Goal: Information Seeking & Learning: Learn about a topic

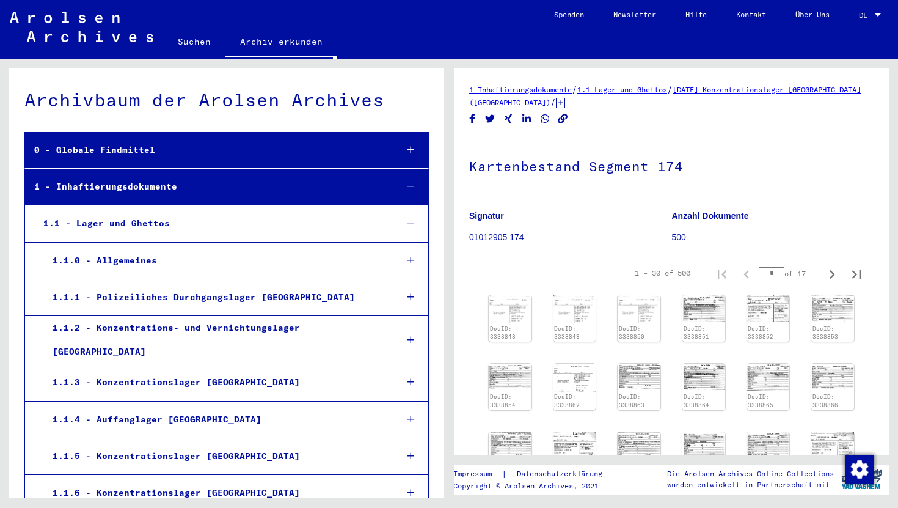
scroll to position [11366, 0]
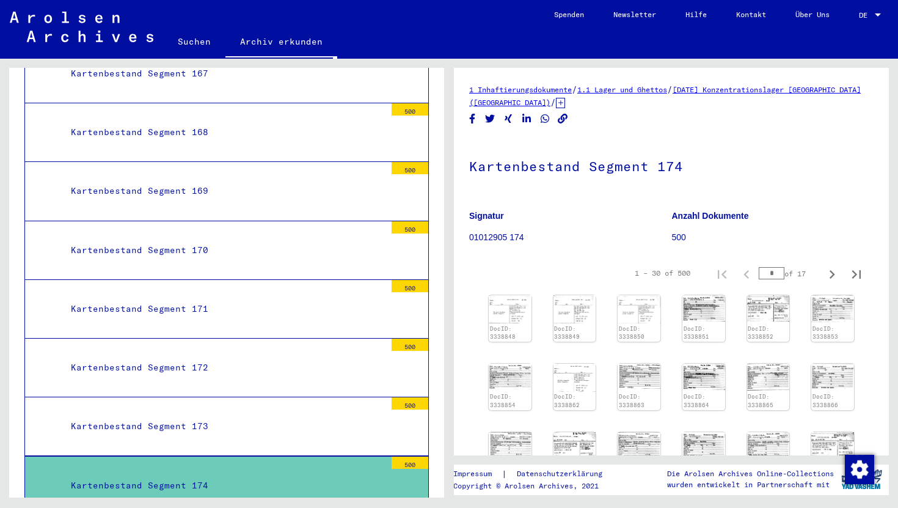
click at [776, 310] on img at bounding box center [768, 308] width 43 height 26
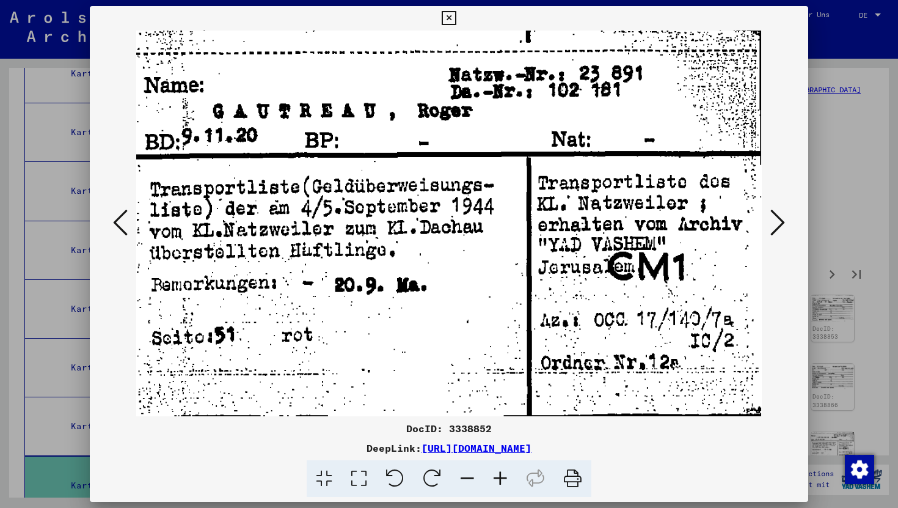
click at [782, 220] on icon at bounding box center [777, 222] width 15 height 29
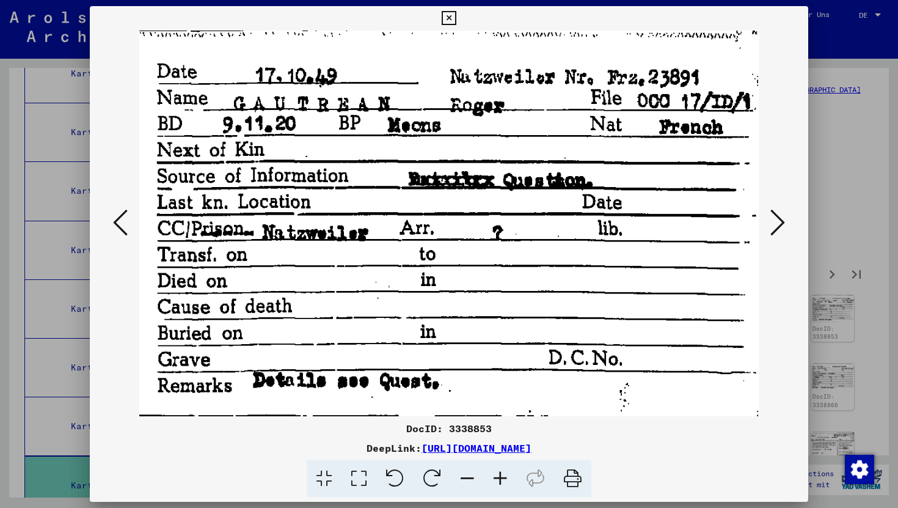
click at [782, 220] on icon at bounding box center [777, 222] width 15 height 29
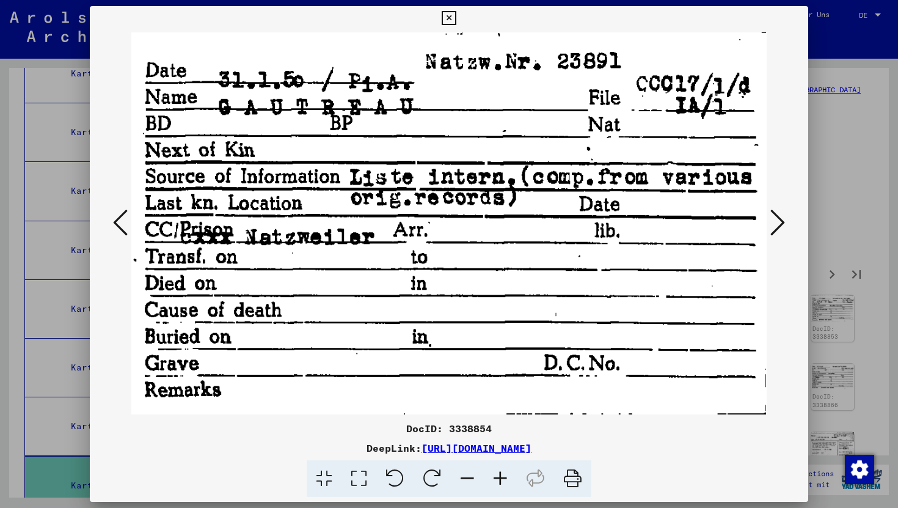
click at [782, 220] on icon at bounding box center [777, 222] width 15 height 29
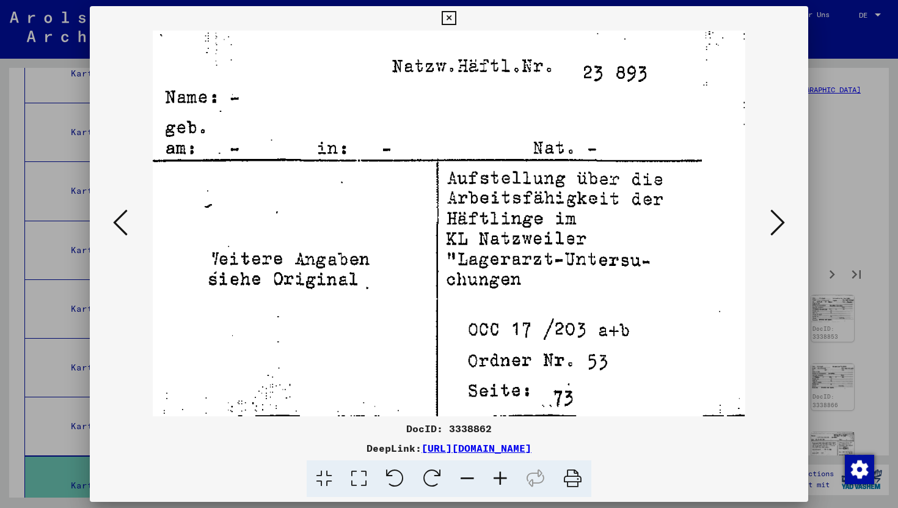
click at [784, 220] on icon at bounding box center [777, 222] width 15 height 29
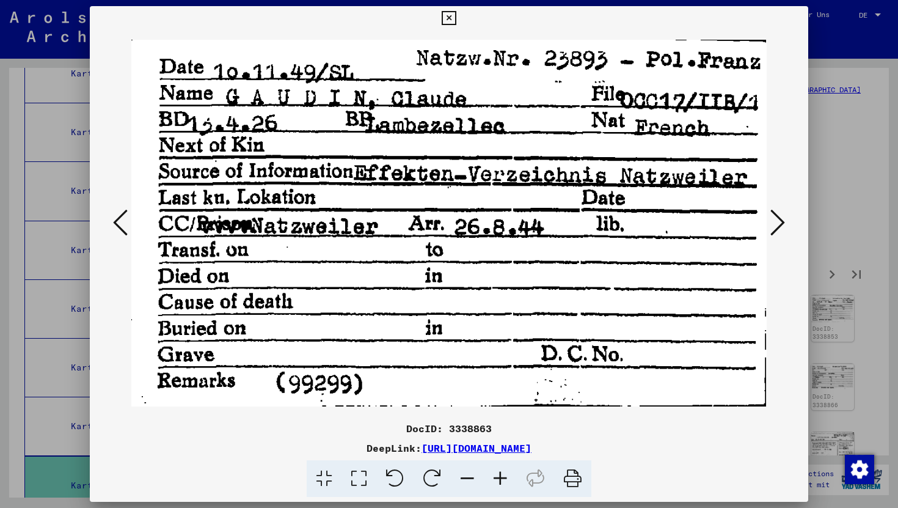
click at [784, 220] on icon at bounding box center [777, 222] width 15 height 29
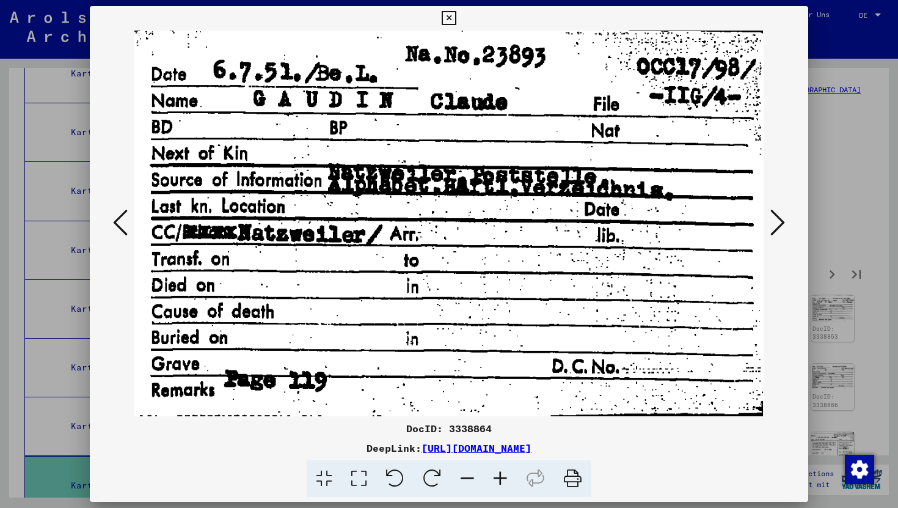
click at [118, 215] on icon at bounding box center [120, 222] width 15 height 29
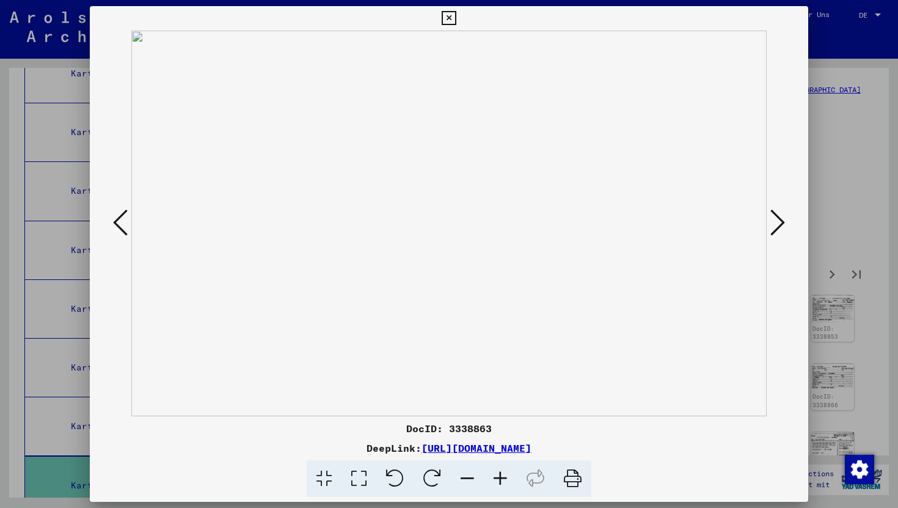
click at [118, 215] on icon at bounding box center [120, 222] width 15 height 29
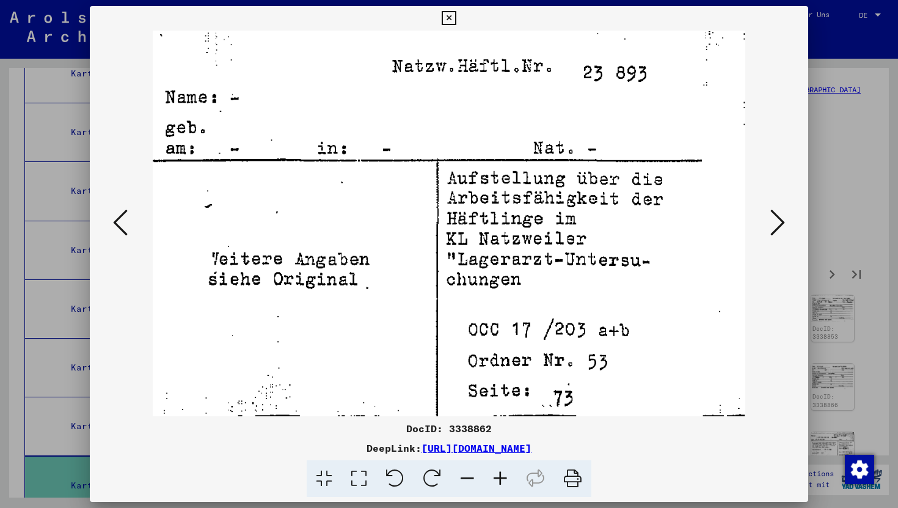
click at [118, 215] on icon at bounding box center [120, 222] width 15 height 29
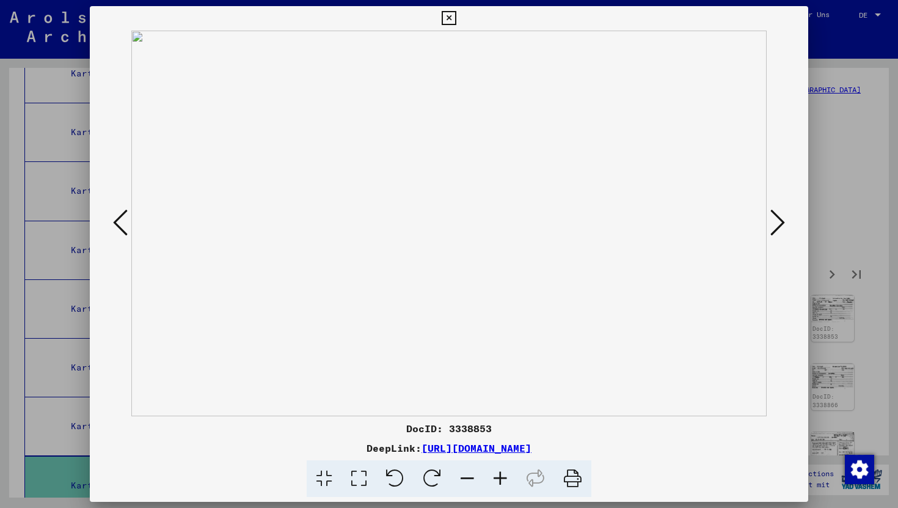
click at [118, 215] on icon at bounding box center [120, 222] width 15 height 29
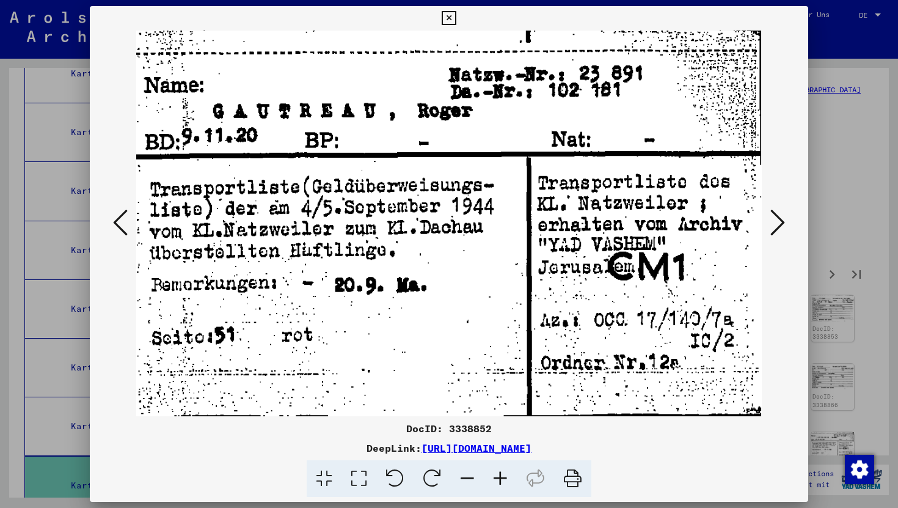
click at [118, 215] on icon at bounding box center [120, 222] width 15 height 29
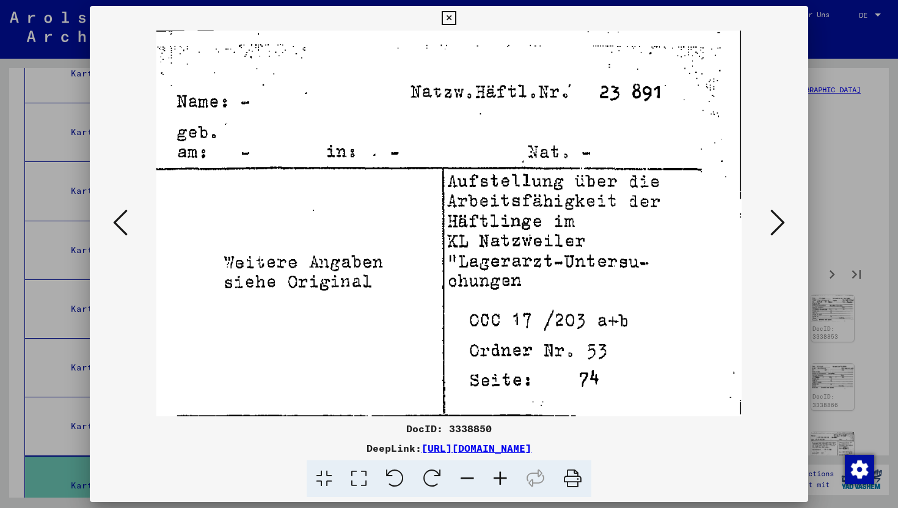
click at [118, 215] on icon at bounding box center [120, 222] width 15 height 29
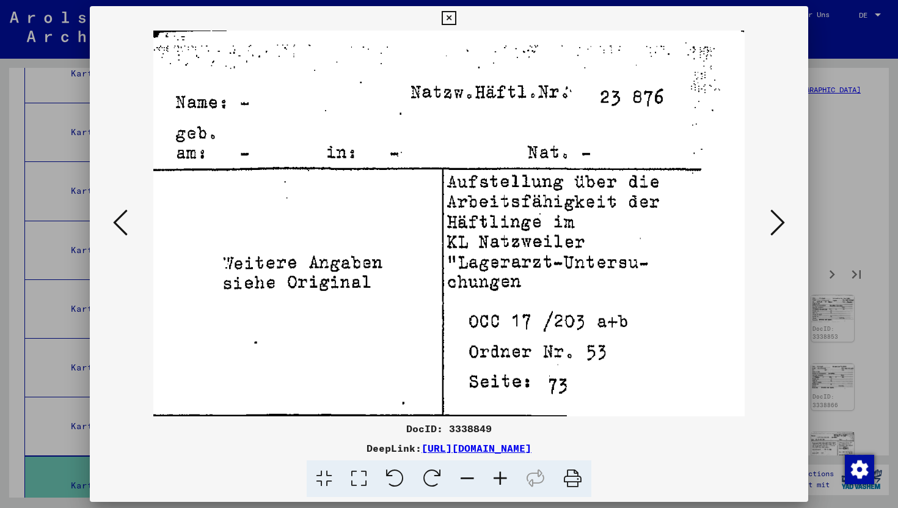
click at [118, 215] on icon at bounding box center [120, 222] width 15 height 29
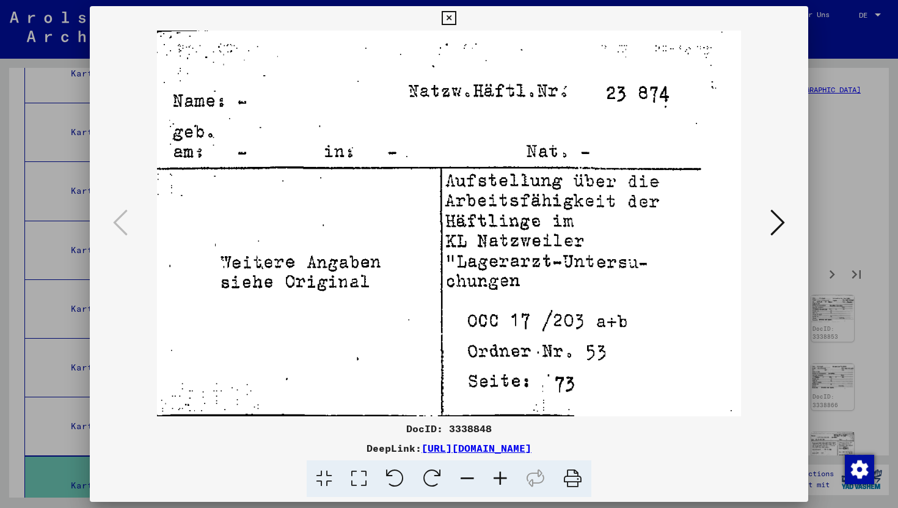
click at [447, 19] on icon at bounding box center [449, 18] width 14 height 15
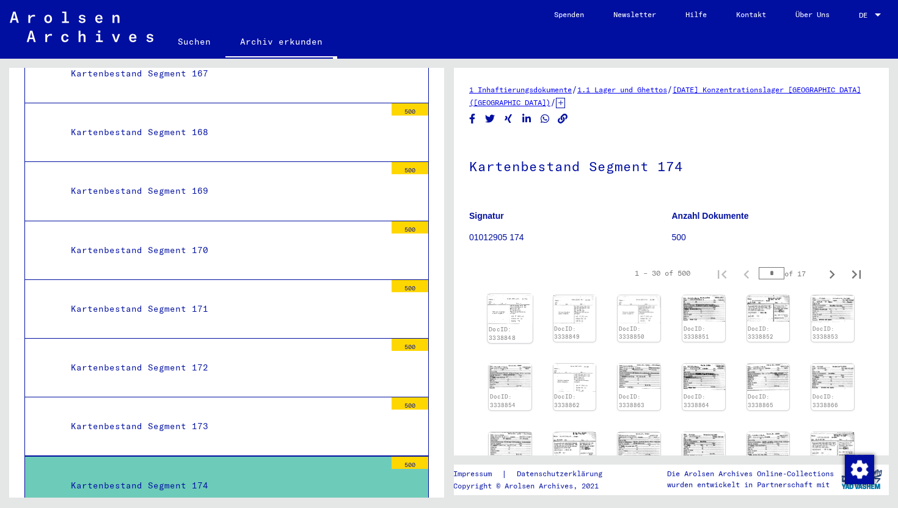
click at [503, 312] on img at bounding box center [509, 308] width 45 height 29
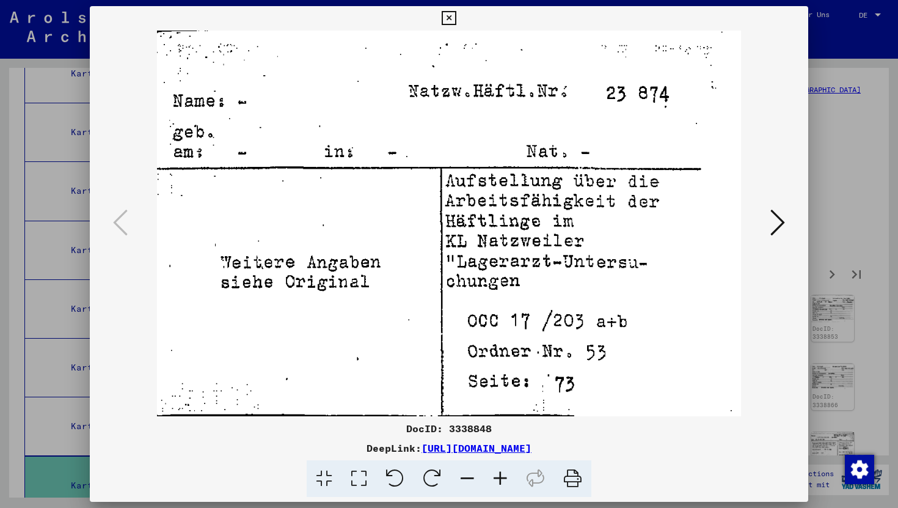
click at [781, 227] on icon at bounding box center [777, 222] width 15 height 29
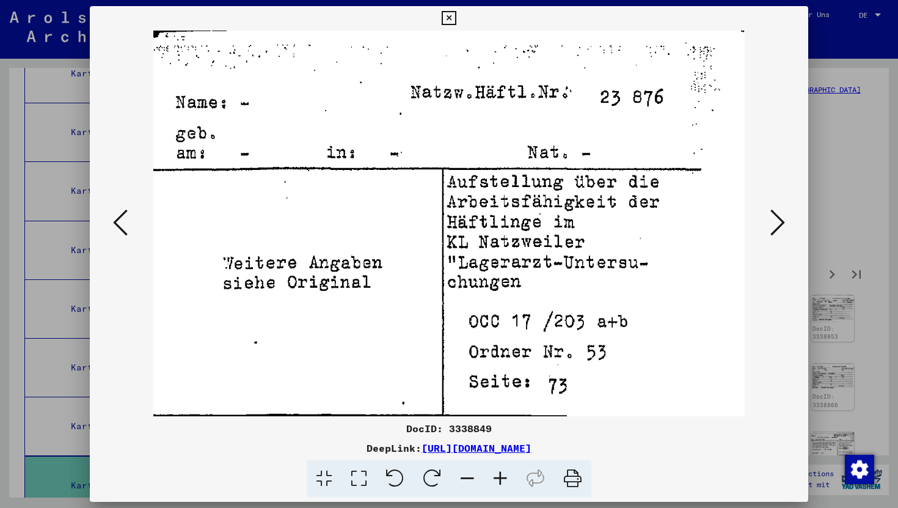
click at [781, 227] on icon at bounding box center [777, 222] width 15 height 29
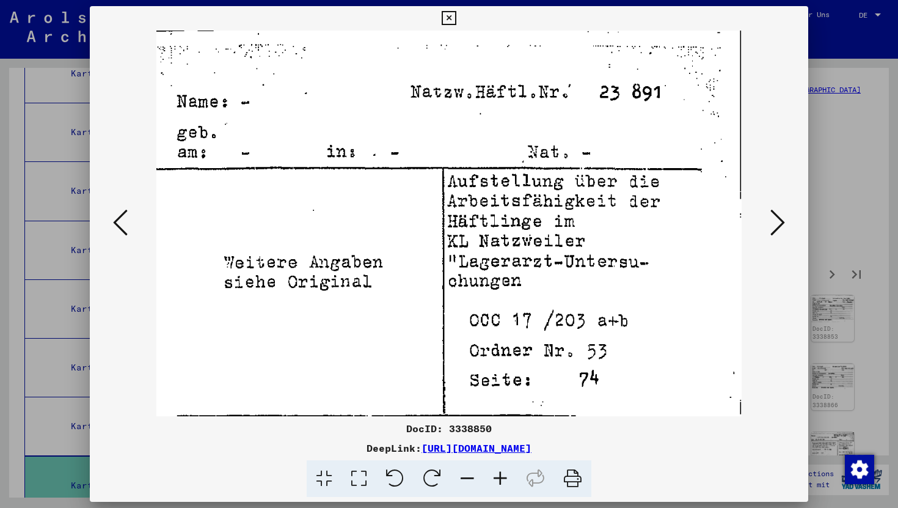
click at [781, 227] on icon at bounding box center [777, 222] width 15 height 29
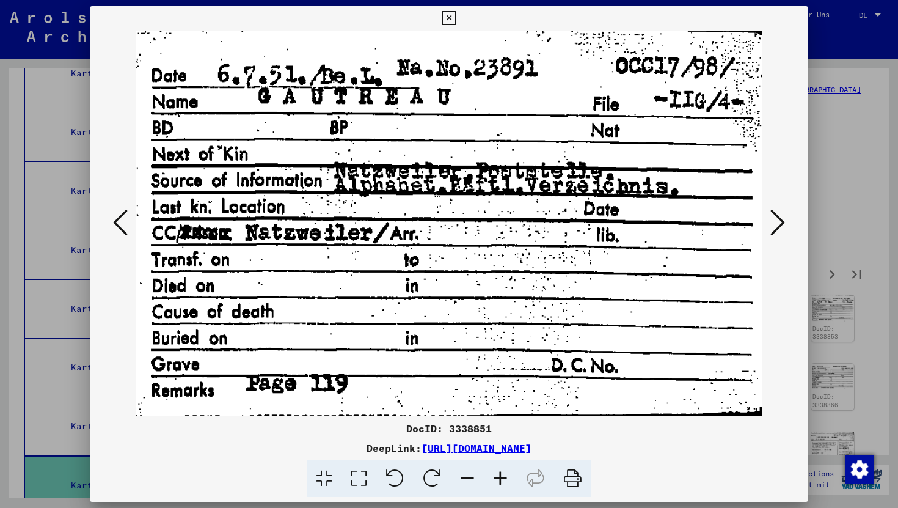
click at [781, 227] on icon at bounding box center [777, 222] width 15 height 29
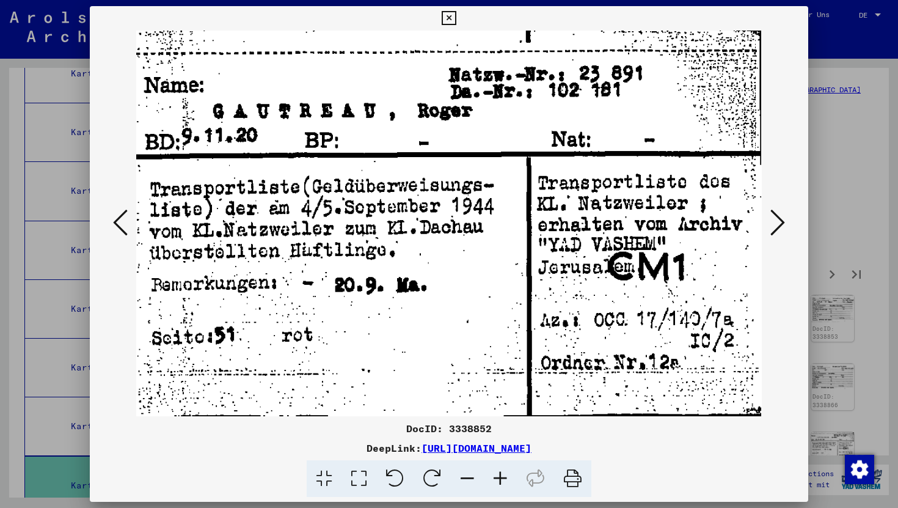
click at [781, 227] on icon at bounding box center [777, 222] width 15 height 29
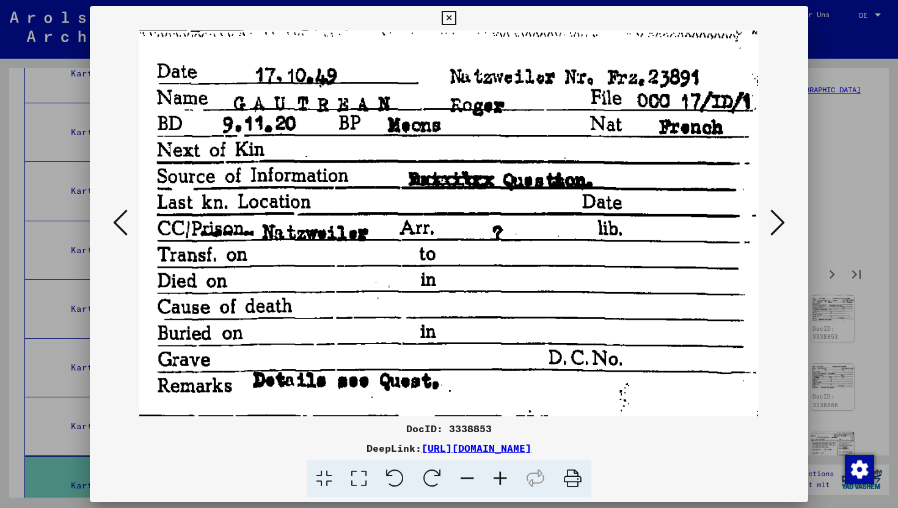
click at [781, 227] on icon at bounding box center [777, 222] width 15 height 29
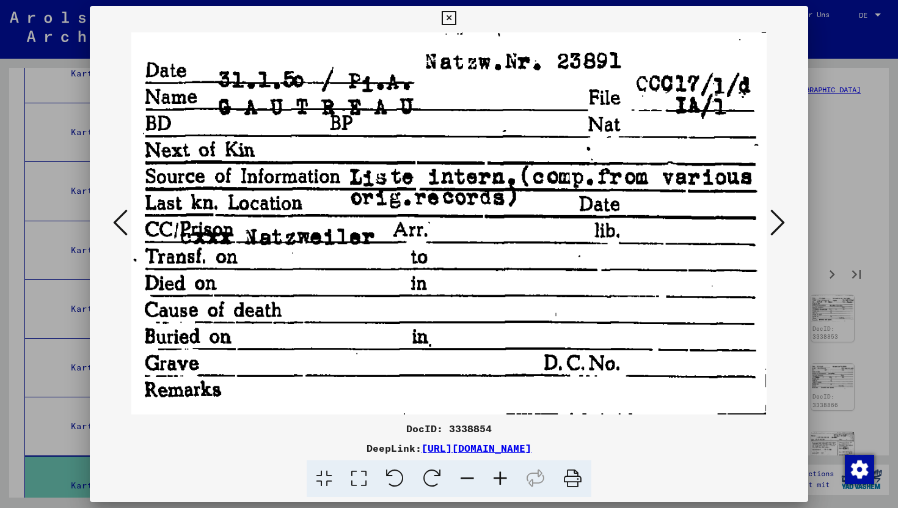
click at [781, 227] on icon at bounding box center [777, 222] width 15 height 29
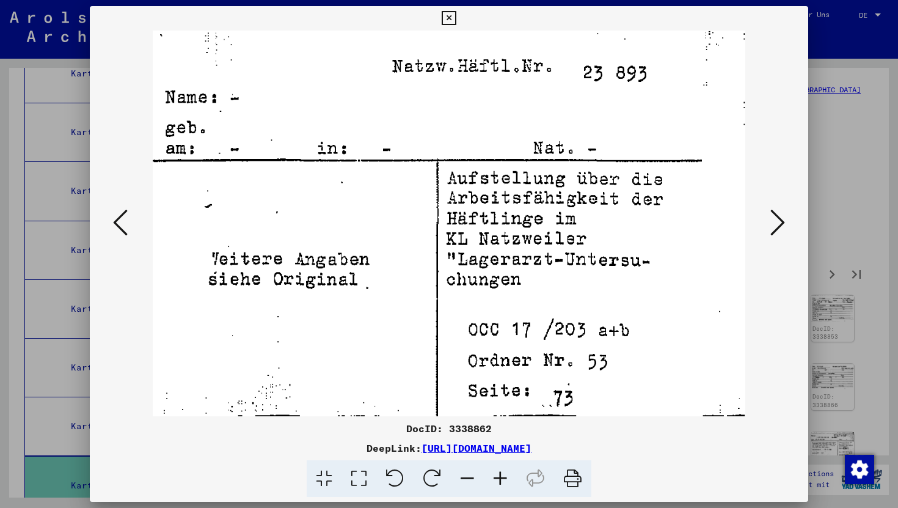
click at [781, 227] on icon at bounding box center [777, 222] width 15 height 29
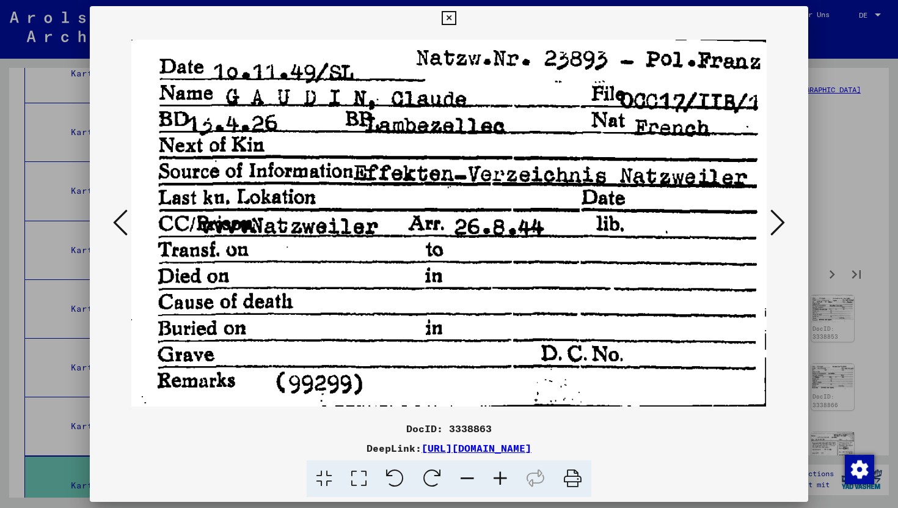
click at [781, 227] on icon at bounding box center [777, 222] width 15 height 29
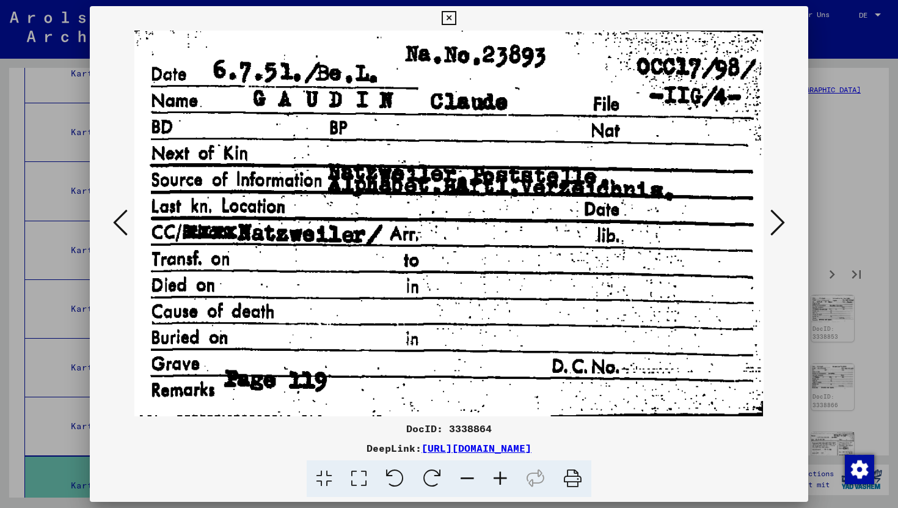
click at [781, 227] on icon at bounding box center [777, 222] width 15 height 29
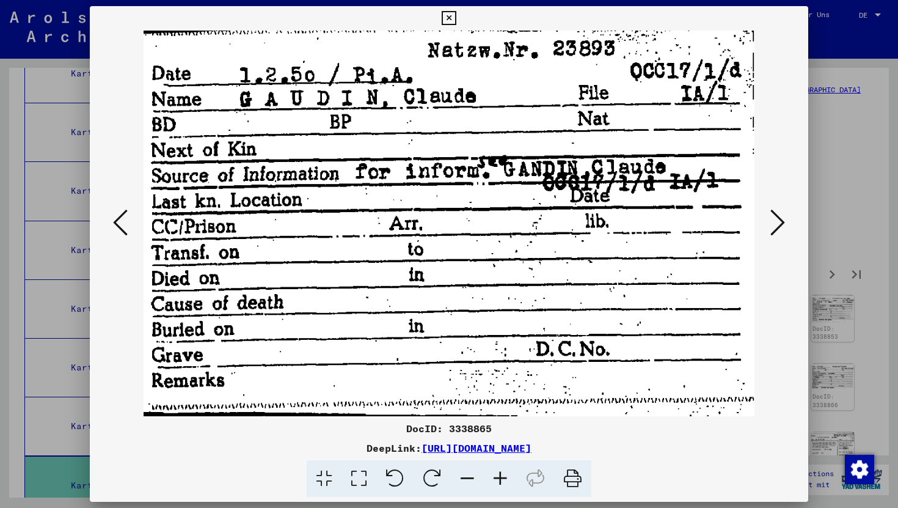
click at [446, 20] on icon at bounding box center [449, 18] width 14 height 15
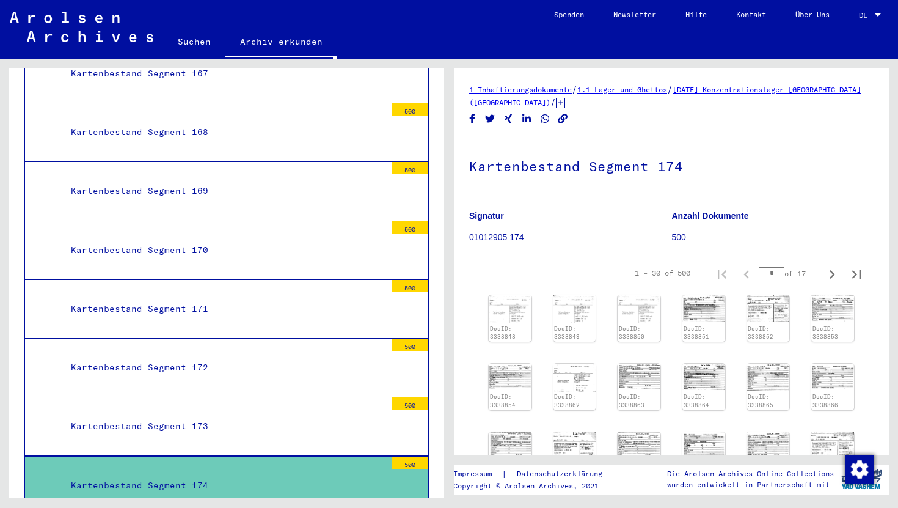
click at [228, 414] on div "Kartenbestand Segment 173" at bounding box center [224, 426] width 324 height 24
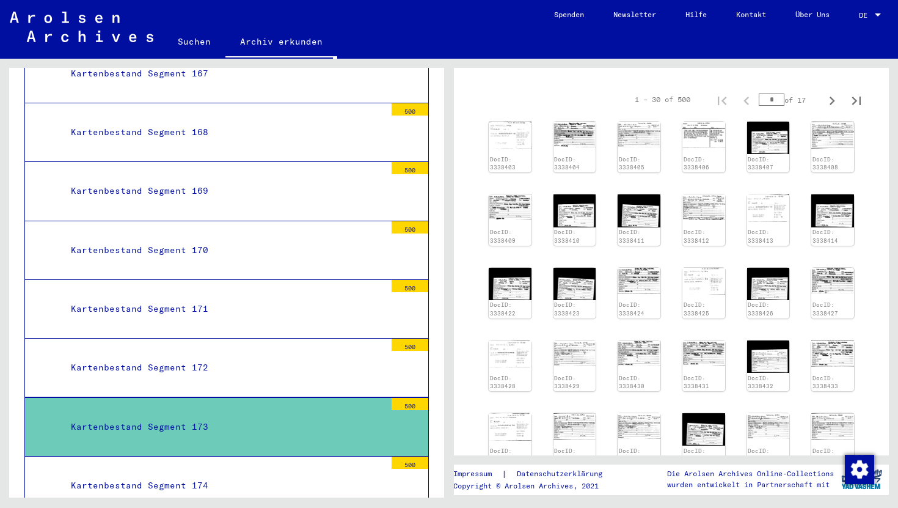
scroll to position [236, 0]
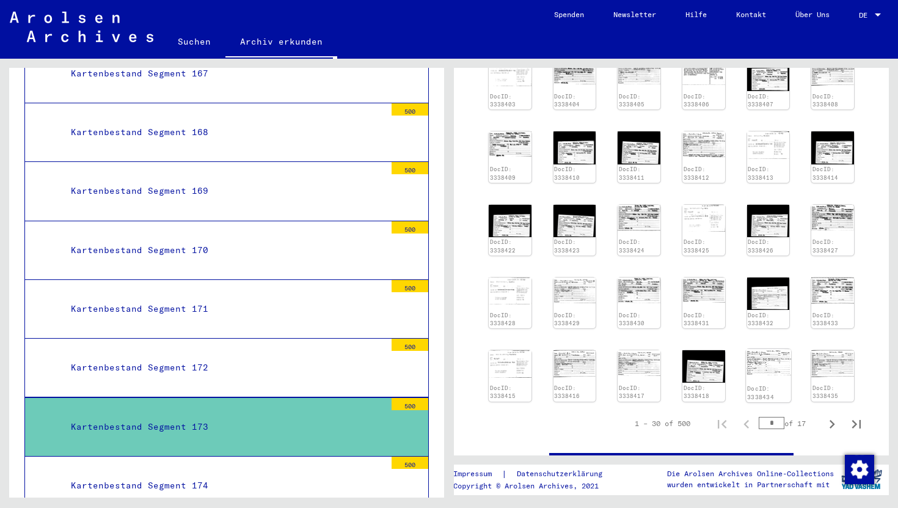
click at [770, 362] on img at bounding box center [768, 362] width 45 height 26
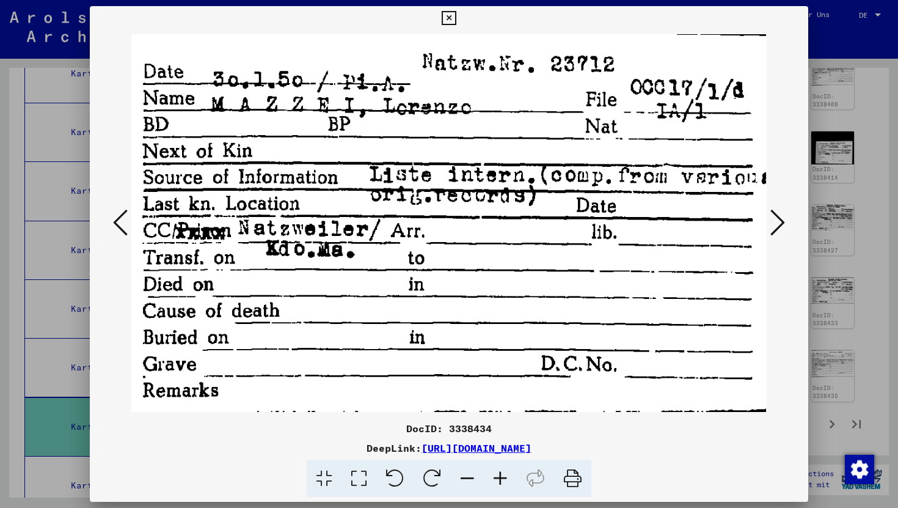
click at [792, 216] on div at bounding box center [449, 223] width 718 height 385
click at [776, 218] on icon at bounding box center [777, 222] width 15 height 29
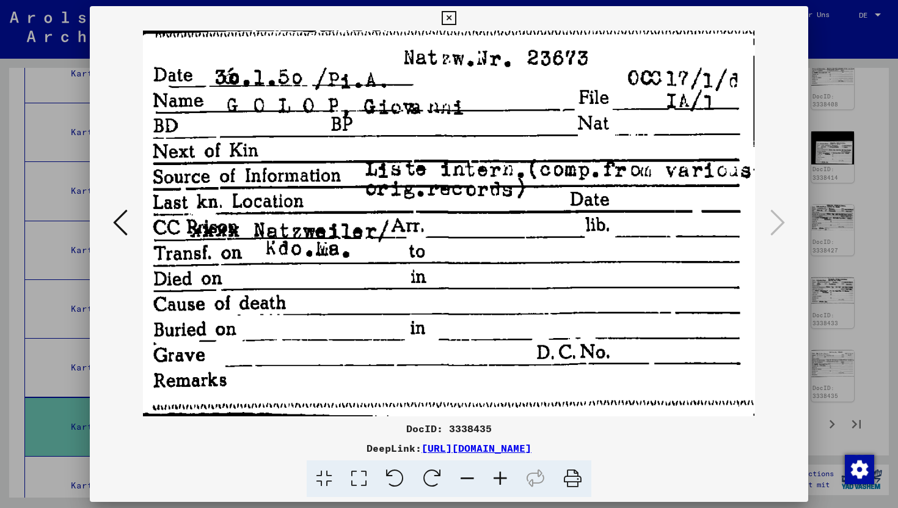
click at [111, 236] on button at bounding box center [120, 223] width 22 height 35
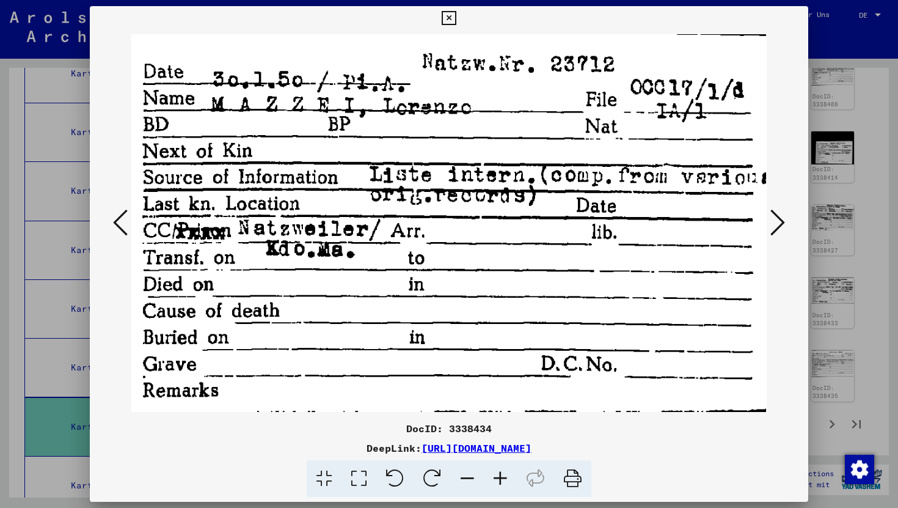
click at [111, 236] on button at bounding box center [120, 223] width 22 height 35
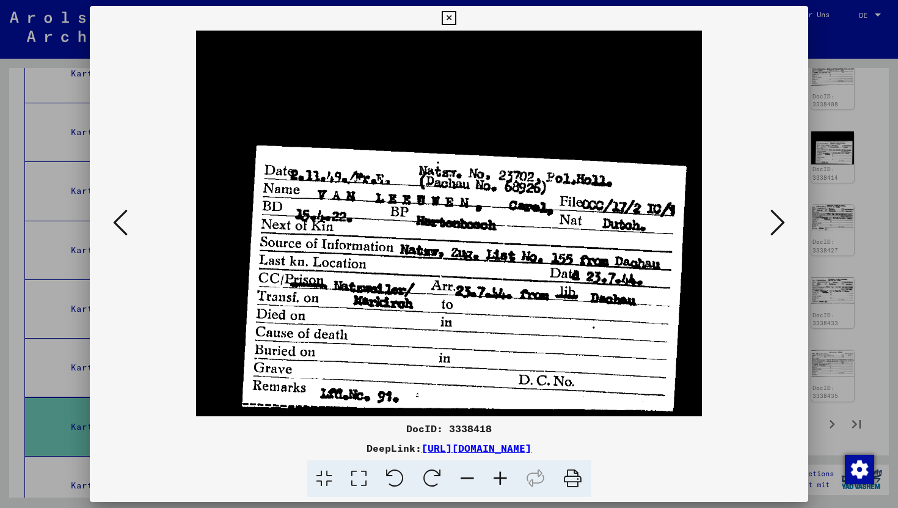
click at [116, 231] on icon at bounding box center [120, 222] width 15 height 29
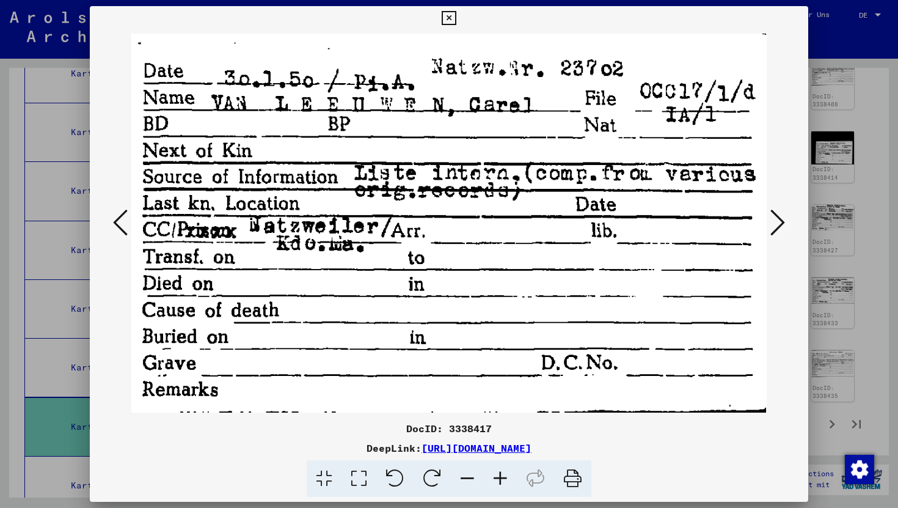
click at [116, 231] on icon at bounding box center [120, 222] width 15 height 29
